Goal: Task Accomplishment & Management: Manage account settings

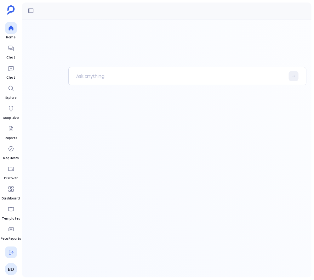
click at [13, 253] on icon at bounding box center [11, 252] width 6 height 6
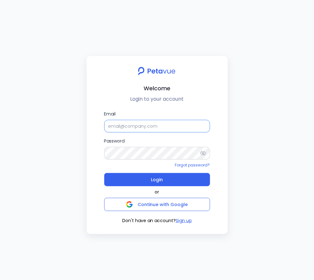
type input "[EMAIL_ADDRESS][DOMAIN_NAME]"
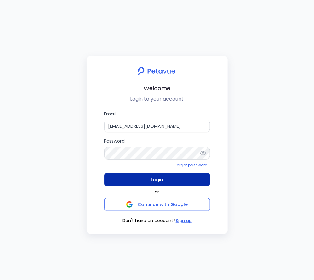
click at [160, 180] on span "Login" at bounding box center [157, 179] width 12 height 9
